Goal: Task Accomplishment & Management: Manage account settings

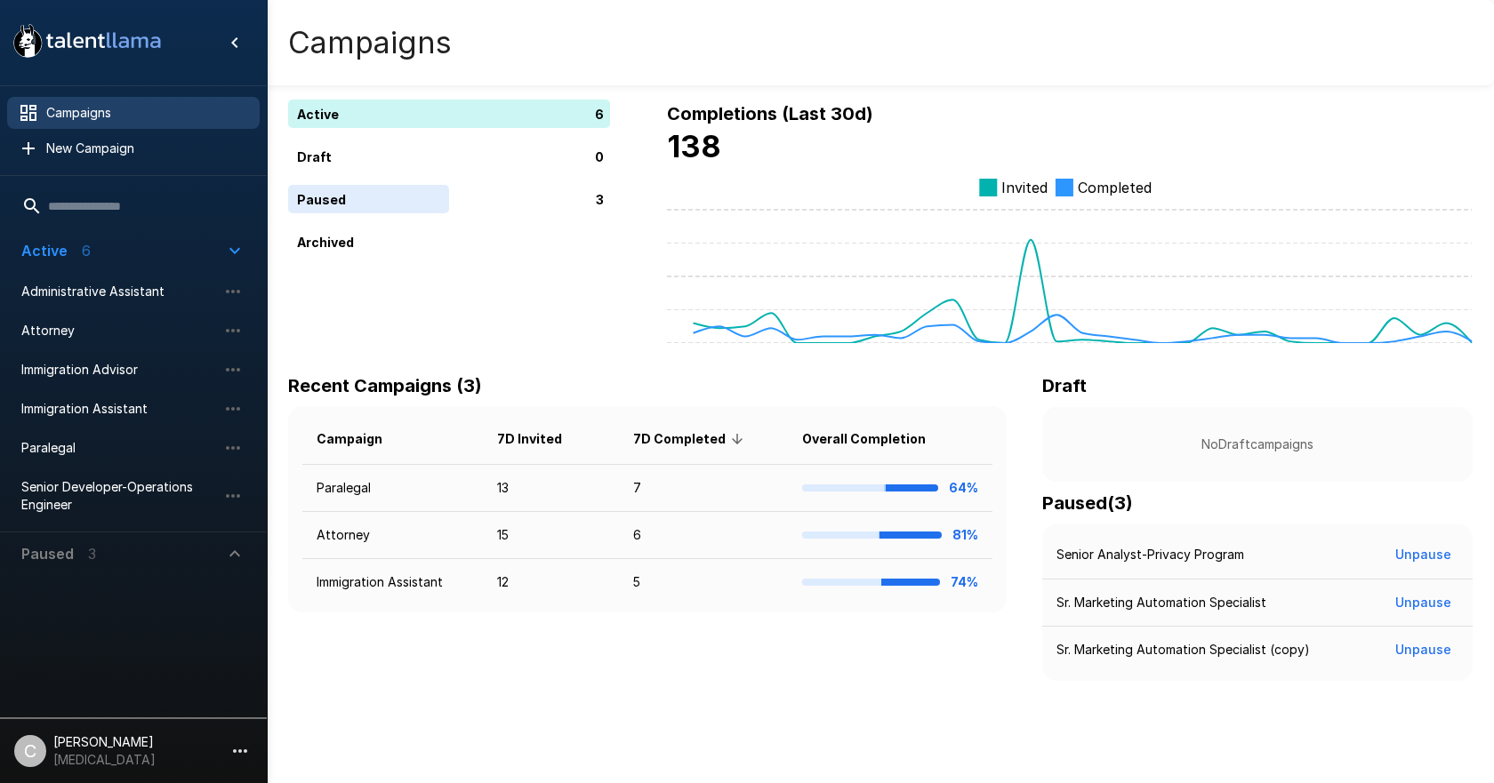
click at [228, 757] on button "button" at bounding box center [240, 751] width 30 height 30
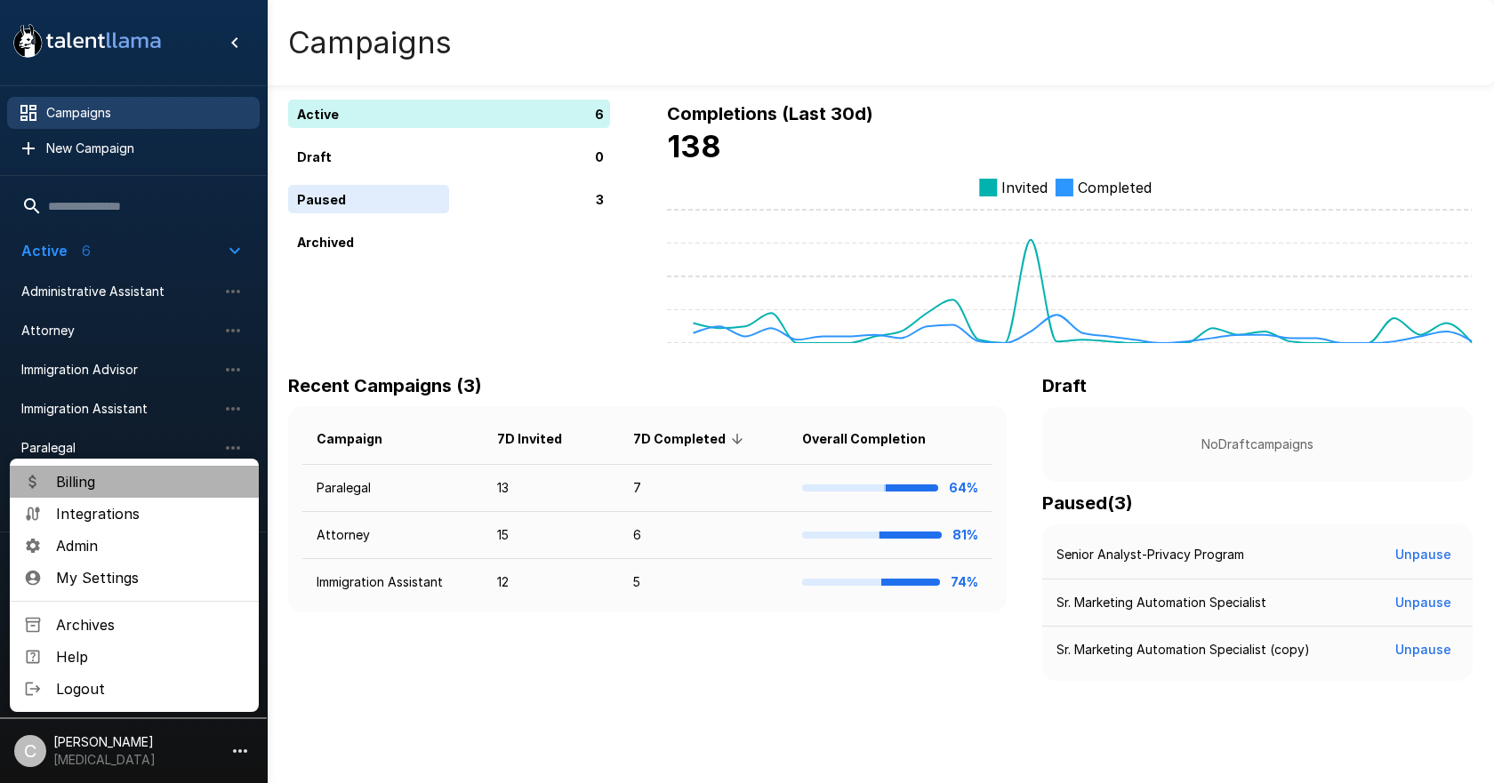
click at [79, 475] on span "Billing" at bounding box center [150, 481] width 188 height 21
